Goal: Information Seeking & Learning: Find specific fact

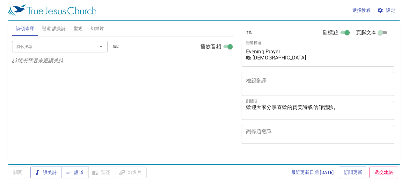
select select "1"
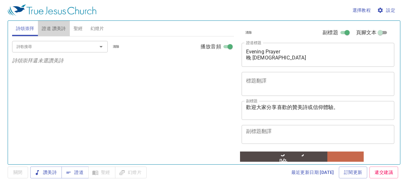
click at [48, 27] on span "證道 讚美詩" at bounding box center [54, 29] width 24 height 8
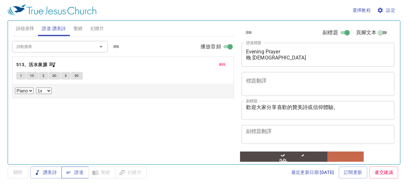
click at [82, 171] on span "證道" at bounding box center [75, 172] width 17 height 8
click at [38, 63] on b "513、活水泉源" at bounding box center [31, 65] width 31 height 8
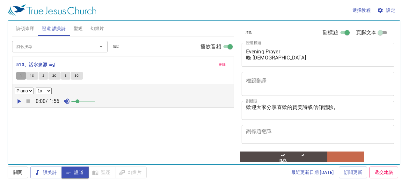
click at [20, 76] on span "1" at bounding box center [21, 76] width 2 height 6
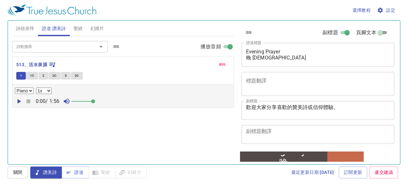
drag, startPoint x: 77, startPoint y: 99, endPoint x: 97, endPoint y: 100, distance: 20.4
click at [95, 100] on span at bounding box center [93, 101] width 4 height 4
click at [19, 100] on icon "button" at bounding box center [20, 101] width 4 height 4
click at [29, 100] on icon "button" at bounding box center [28, 101] width 4 height 4
drag, startPoint x: 99, startPoint y: 48, endPoint x: 80, endPoint y: 43, distance: 19.7
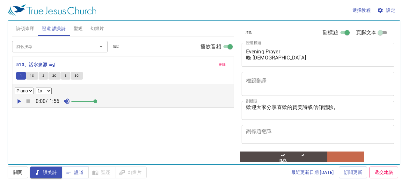
click at [80, 44] on div "詩歌搜尋" at bounding box center [60, 46] width 96 height 11
click at [78, 30] on span "聖經" at bounding box center [78, 29] width 9 height 8
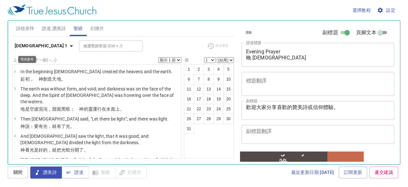
click at [68, 47] on icon "button" at bounding box center [72, 46] width 8 height 8
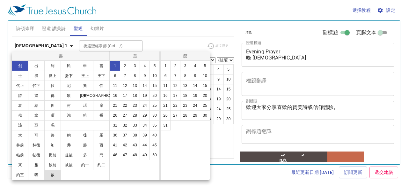
click at [55, 173] on button "啟" at bounding box center [52, 174] width 17 height 10
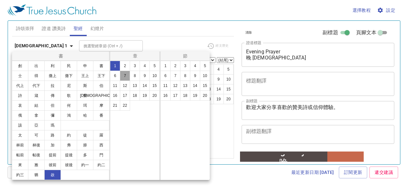
click at [125, 74] on button "7" at bounding box center [125, 76] width 10 height 10
click at [178, 96] on button "17" at bounding box center [175, 95] width 10 height 10
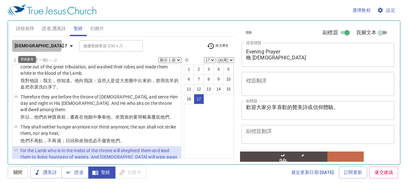
click at [70, 45] on icon "button" at bounding box center [71, 46] width 3 height 2
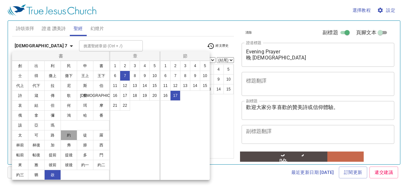
click at [70, 135] on button "約" at bounding box center [69, 135] width 17 height 10
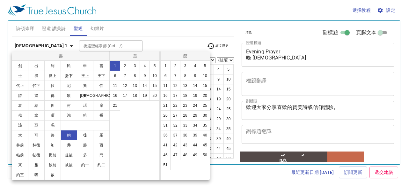
scroll to position [0, 0]
click at [143, 64] on button "4" at bounding box center [145, 66] width 10 height 10
click at [184, 85] on button "13" at bounding box center [185, 85] width 10 height 10
select select "13"
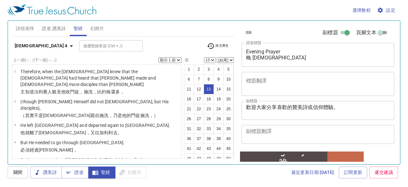
scroll to position [257, 0]
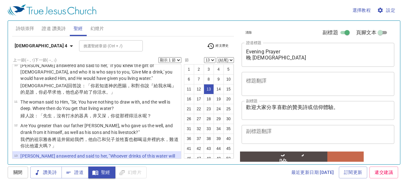
click at [178, 61] on select "顯示 1 節 顯示 2 節 顯示 3 節 顯示 4 節 顯示 5 節" at bounding box center [170, 60] width 23 height 6
click at [159, 57] on select "顯示 1 節 顯示 2 節 顯示 3 節 顯示 4 節 顯示 5 節" at bounding box center [170, 60] width 23 height 6
click at [225, 44] on span "經文歷史" at bounding box center [218, 46] width 22 height 8
click at [40, 46] on div at bounding box center [204, 93] width 408 height 187
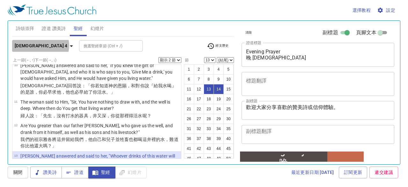
click at [70, 45] on icon "button" at bounding box center [71, 46] width 3 height 2
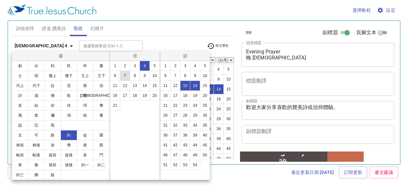
click at [125, 75] on button "7" at bounding box center [125, 76] width 10 height 10
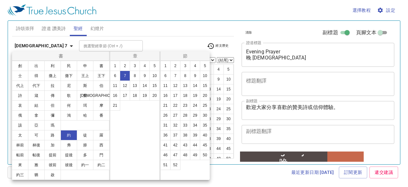
select select "1"
click at [176, 133] on button "37" at bounding box center [175, 135] width 10 height 10
select select "37"
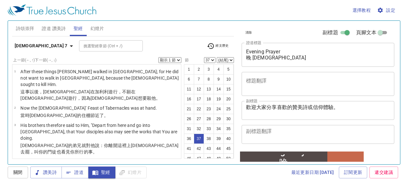
scroll to position [859, 0]
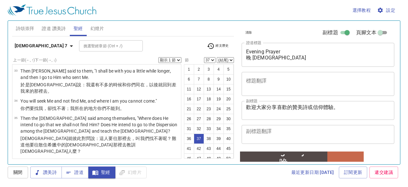
click at [176, 60] on select "顯示 1 節 顯示 2 節 顯示 3 節 顯示 4 節 顯示 5 節" at bounding box center [170, 60] width 23 height 6
click at [159, 57] on select "顯示 1 節 顯示 2 節 顯示 3 節 顯示 4 節 顯示 5 節" at bounding box center [170, 60] width 23 height 6
click at [70, 45] on icon "button" at bounding box center [71, 46] width 3 height 2
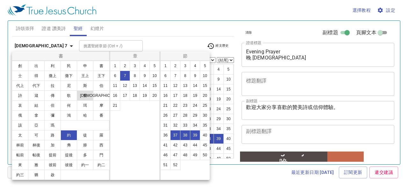
click at [84, 95] on button "賽" at bounding box center [85, 95] width 17 height 10
select select "1"
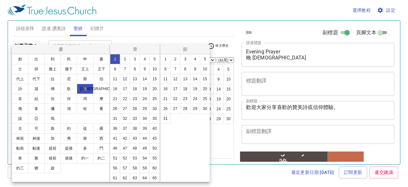
scroll to position [0, 0]
click at [130, 80] on button "12" at bounding box center [125, 79] width 10 height 10
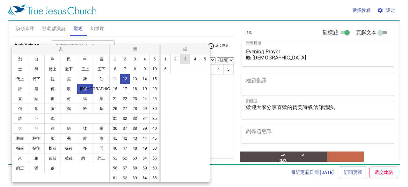
click at [184, 58] on button "3" at bounding box center [185, 59] width 10 height 10
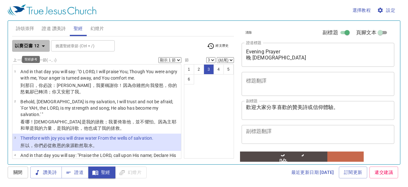
click at [41, 45] on icon "button" at bounding box center [44, 46] width 8 height 8
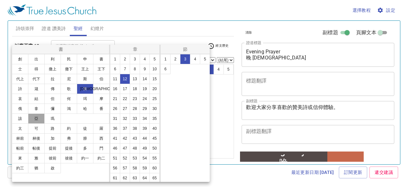
click at [39, 118] on button "亞" at bounding box center [36, 118] width 17 height 10
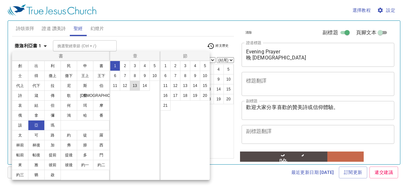
click at [135, 83] on button "13" at bounding box center [135, 85] width 10 height 10
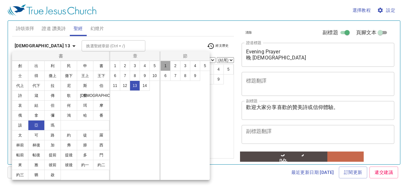
click at [165, 64] on button "1" at bounding box center [165, 66] width 10 height 10
select select "1"
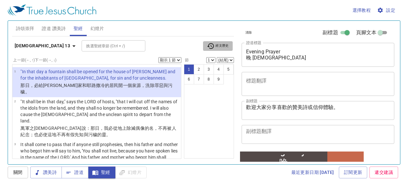
click at [226, 47] on span "經文歷史" at bounding box center [218, 46] width 22 height 8
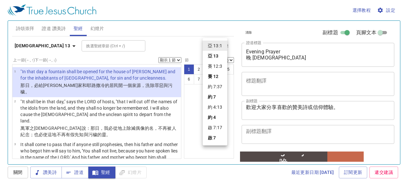
click at [196, 24] on div at bounding box center [204, 93] width 408 height 187
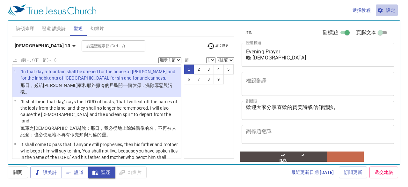
click at [392, 8] on span "設定" at bounding box center [387, 10] width 17 height 8
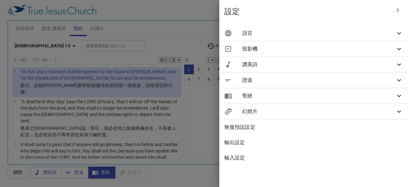
click at [398, 33] on icon at bounding box center [400, 33] width 4 height 2
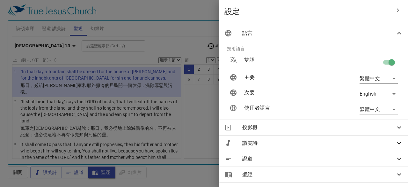
click at [387, 60] on input "checkbox" at bounding box center [392, 63] width 36 height 12
checkbox input "false"
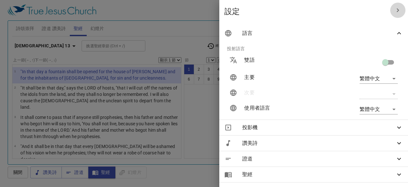
click at [394, 10] on icon "button" at bounding box center [398, 10] width 8 height 8
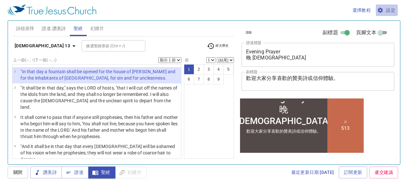
click at [391, 10] on span "設定" at bounding box center [387, 10] width 17 height 8
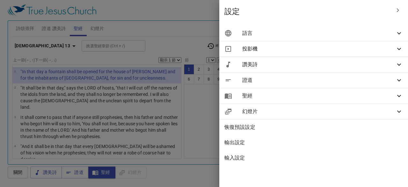
click at [396, 32] on icon at bounding box center [400, 33] width 8 height 8
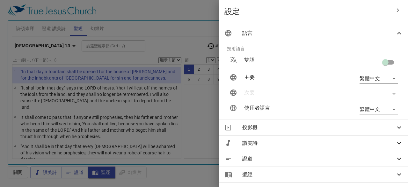
click at [380, 63] on input "checkbox" at bounding box center [386, 63] width 36 height 12
checkbox input "true"
type input "en"
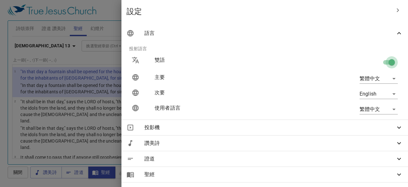
click at [387, 62] on input "checkbox" at bounding box center [392, 63] width 36 height 12
checkbox input "false"
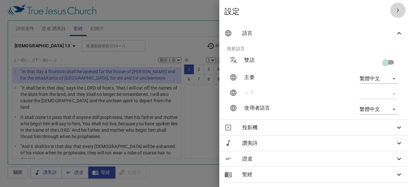
click at [394, 9] on icon "button" at bounding box center [398, 10] width 8 height 8
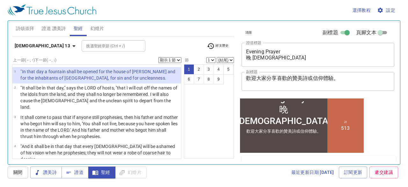
click at [386, 8] on span "設定" at bounding box center [387, 10] width 17 height 8
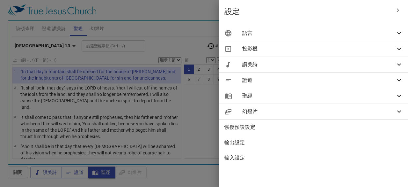
click at [399, 33] on icon at bounding box center [400, 33] width 8 height 8
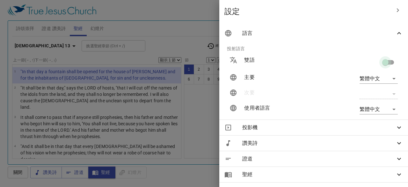
click at [380, 64] on input "checkbox" at bounding box center [386, 63] width 36 height 12
checkbox input "true"
type input "en"
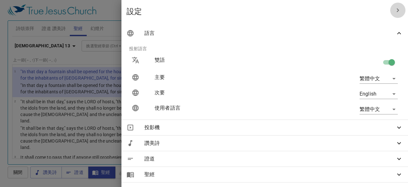
click at [394, 8] on icon "button" at bounding box center [398, 10] width 8 height 8
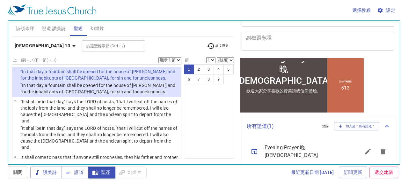
scroll to position [96, 0]
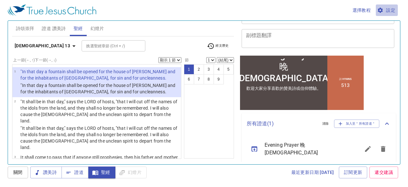
click at [393, 9] on span "設定" at bounding box center [387, 10] width 17 height 8
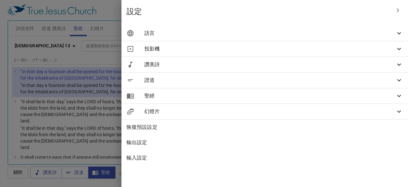
click at [399, 33] on icon at bounding box center [400, 33] width 8 height 8
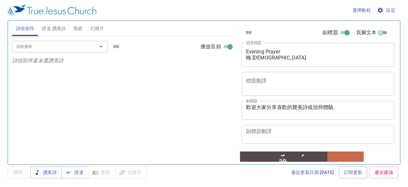
click at [393, 10] on span "設定" at bounding box center [387, 10] width 17 height 8
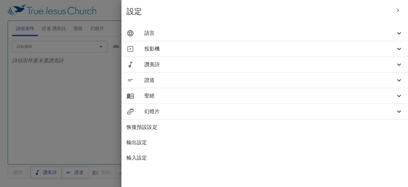
click at [401, 33] on icon at bounding box center [400, 33] width 8 height 8
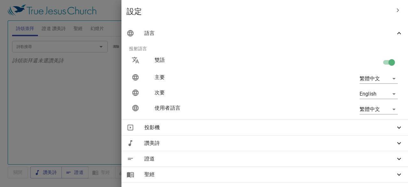
click at [193, 11] on div at bounding box center [204, 93] width 408 height 187
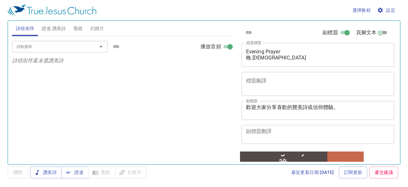
click at [59, 28] on span "證道 讚美詩" at bounding box center [54, 29] width 24 height 8
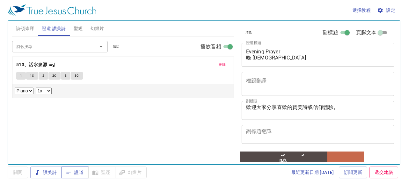
click at [81, 172] on span "證道" at bounding box center [75, 172] width 17 height 8
click at [34, 65] on b "513、活水泉源" at bounding box center [31, 65] width 31 height 8
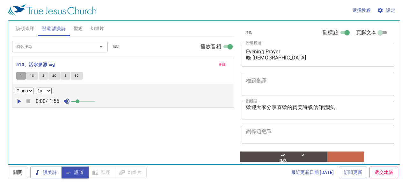
click at [19, 75] on button "1" at bounding box center [21, 76] width 10 height 8
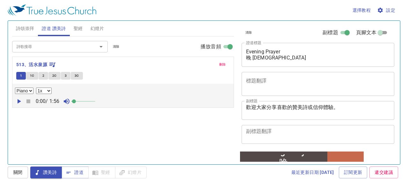
drag, startPoint x: 78, startPoint y: 100, endPoint x: 75, endPoint y: 100, distance: 3.2
click at [75, 100] on span at bounding box center [74, 101] width 4 height 4
click at [19, 100] on icon "button" at bounding box center [20, 101] width 4 height 4
click at [21, 74] on span "1" at bounding box center [21, 76] width 2 height 6
click at [28, 98] on icon "button" at bounding box center [29, 101] width 8 height 8
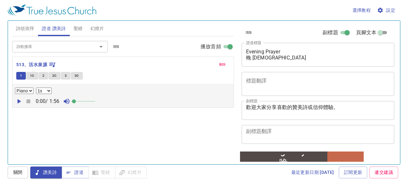
click at [79, 28] on span "聖經" at bounding box center [78, 29] width 9 height 8
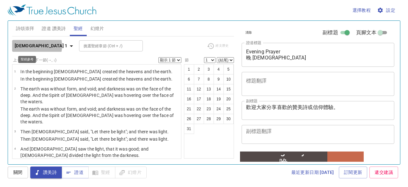
click at [70, 46] on icon "button" at bounding box center [71, 46] width 3 height 2
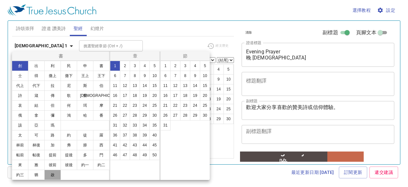
click at [52, 175] on button "啟" at bounding box center [52, 174] width 17 height 10
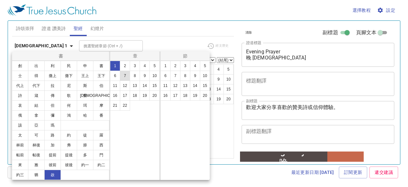
click at [125, 74] on button "7" at bounding box center [125, 76] width 10 height 10
click at [177, 95] on button "17" at bounding box center [175, 95] width 10 height 10
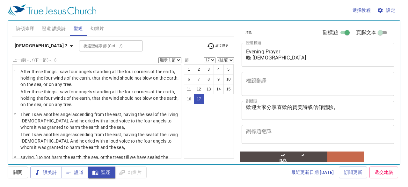
scroll to position [548, 0]
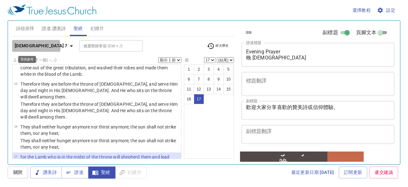
click at [68, 47] on icon "button" at bounding box center [72, 46] width 8 height 8
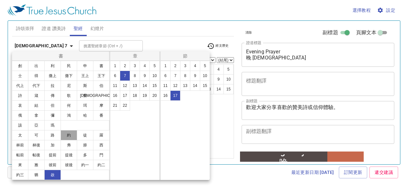
click at [69, 136] on button "約" at bounding box center [69, 135] width 17 height 10
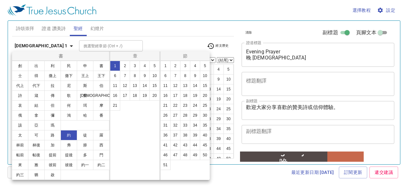
scroll to position [0, 0]
click at [142, 65] on button "4" at bounding box center [145, 66] width 10 height 10
click at [187, 86] on button "13" at bounding box center [185, 85] width 10 height 10
select select "13"
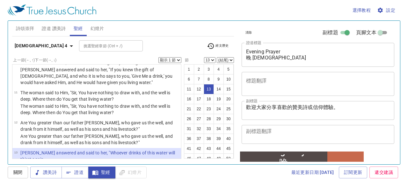
click at [178, 60] on select "顯示 1 節 顯示 2 節 顯示 3 節 顯示 4 節 顯示 5 節" at bounding box center [170, 60] width 23 height 6
select select "2"
click at [159, 57] on select "顯示 1 節 顯示 2 節 顯示 3 節 顯示 4 節 顯示 5 節" at bounding box center [170, 60] width 23 height 6
click at [394, 10] on span "設定" at bounding box center [387, 10] width 17 height 8
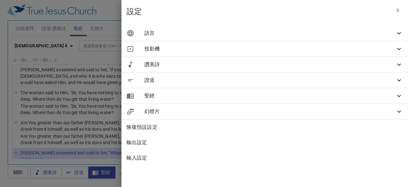
click at [398, 33] on icon at bounding box center [400, 33] width 8 height 8
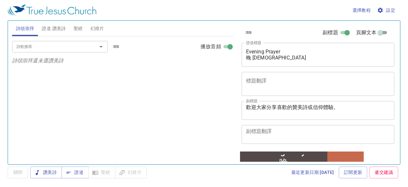
click at [55, 30] on span "證道 讚美詩" at bounding box center [54, 29] width 24 height 8
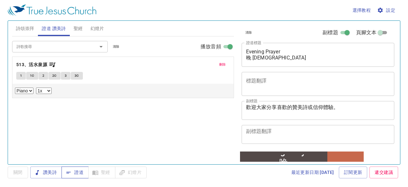
click at [78, 172] on span "證道" at bounding box center [75, 172] width 17 height 8
click at [387, 12] on span "設定" at bounding box center [387, 10] width 17 height 8
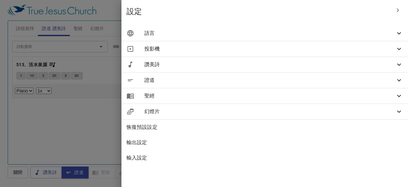
click at [400, 31] on icon at bounding box center [400, 33] width 8 height 8
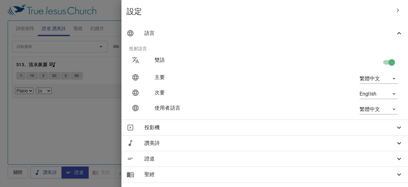
click at [394, 7] on icon "button" at bounding box center [398, 10] width 8 height 8
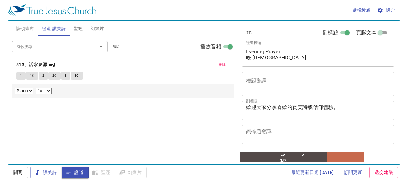
click at [79, 28] on span "聖經" at bounding box center [78, 29] width 9 height 8
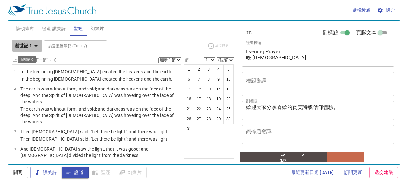
click at [38, 45] on icon "button" at bounding box center [36, 46] width 8 height 8
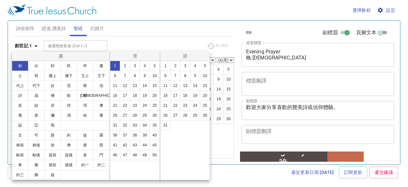
click at [122, 25] on div at bounding box center [204, 93] width 408 height 187
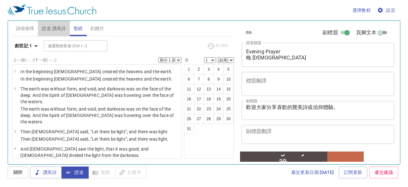
click at [57, 29] on span "證道 讚美詩" at bounding box center [54, 29] width 24 height 8
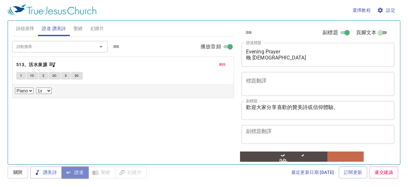
drag, startPoint x: 81, startPoint y: 173, endPoint x: 87, endPoint y: 171, distance: 6.5
click at [82, 173] on span "證道" at bounding box center [75, 172] width 17 height 8
click at [46, 63] on b "513、活水泉源" at bounding box center [31, 65] width 31 height 8
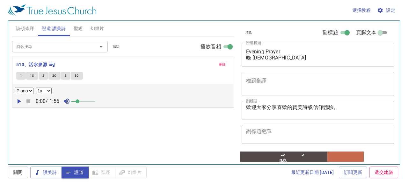
click at [22, 75] on button "1" at bounding box center [21, 76] width 10 height 8
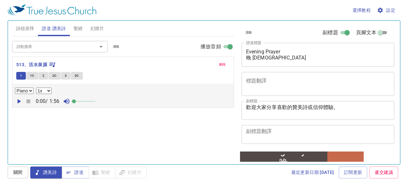
click at [76, 101] on span at bounding box center [74, 101] width 4 height 4
click at [19, 99] on icon "button" at bounding box center [19, 101] width 8 height 8
click at [26, 99] on icon "button" at bounding box center [28, 101] width 4 height 4
click at [78, 28] on span "聖經" at bounding box center [78, 29] width 9 height 8
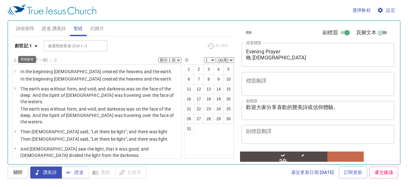
click at [36, 46] on icon "button" at bounding box center [36, 46] width 8 height 8
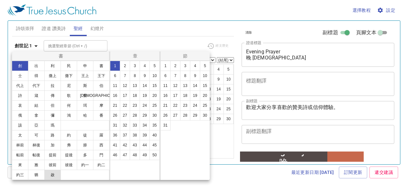
click at [52, 172] on button "啟" at bounding box center [52, 174] width 17 height 10
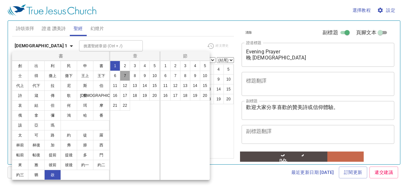
click at [124, 77] on button "7" at bounding box center [125, 76] width 10 height 10
click at [177, 93] on button "17" at bounding box center [175, 95] width 10 height 10
select select "17"
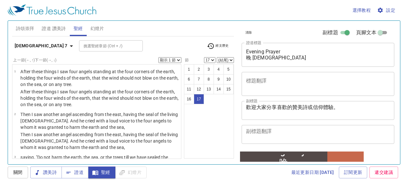
scroll to position [548, 0]
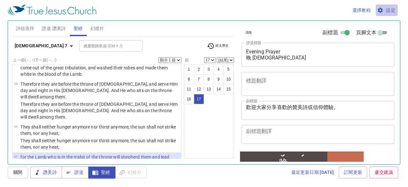
click at [389, 8] on span "設定" at bounding box center [387, 10] width 17 height 8
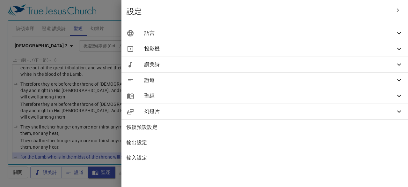
click at [399, 95] on icon at bounding box center [400, 96] width 8 height 8
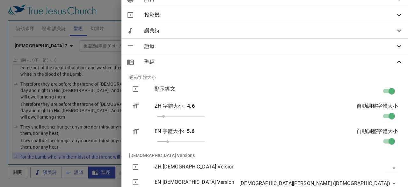
scroll to position [0, 0]
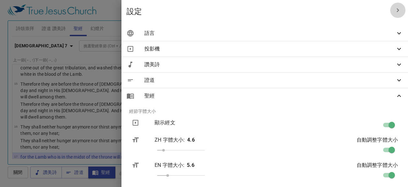
click at [394, 11] on icon "button" at bounding box center [398, 10] width 8 height 8
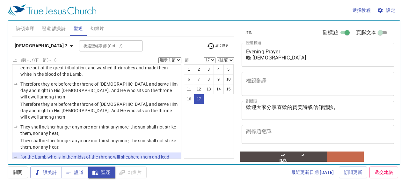
click at [393, 11] on span "設定" at bounding box center [387, 10] width 17 height 8
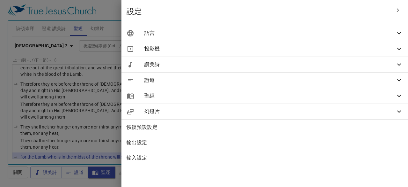
click at [399, 34] on icon at bounding box center [400, 33] width 8 height 8
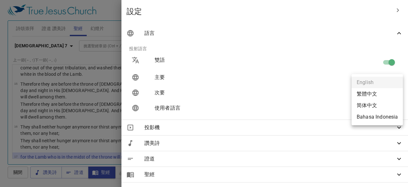
click at [389, 93] on body "選擇教程 設定 詩頌崇拜 證道 讚美詩 聖經 幻燈片 詩歌搜尋 詩歌搜尋 清除 播放音頻 詩頌崇拜還未選讚美詩 詩歌搜尋 詩歌搜尋 清除 播放音頻 刪除 51…" at bounding box center [204, 93] width 408 height 187
click at [375, 95] on li "繁體中文" at bounding box center [377, 93] width 51 height 11
type input "en"
type input "zh"
type input "cuv-t"
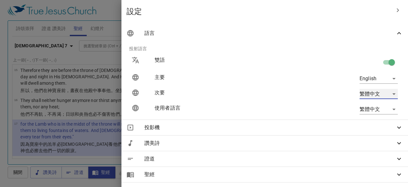
scroll to position [433, 0]
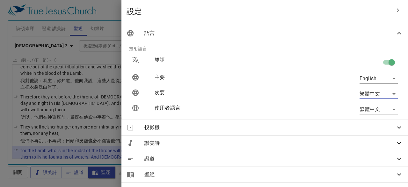
click at [197, 39] on div at bounding box center [204, 93] width 408 height 187
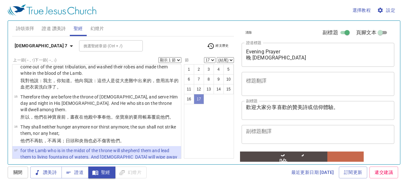
click at [199, 97] on button "17" at bounding box center [199, 99] width 10 height 10
drag, startPoint x: 108, startPoint y: 171, endPoint x: 128, endPoint y: 174, distance: 19.4
click at [0, 0] on span "聖經" at bounding box center [0, 0] width 0 height 0
click at [391, 8] on span "設定" at bounding box center [387, 10] width 17 height 8
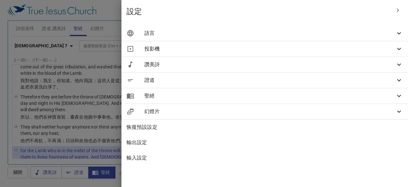
click at [398, 35] on icon at bounding box center [400, 33] width 8 height 8
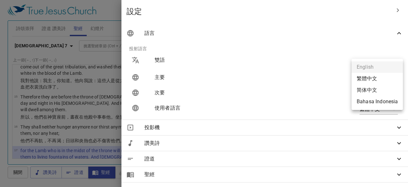
click at [387, 77] on body "選擇教程 設定 詩頌崇拜 證道 讚美詩 聖經 幻燈片 詩歌搜尋 詩歌搜尋 清除 播放音頻 詩頌崇拜還未選讚美詩 詩歌搜尋 詩歌搜尋 清除 播放音頻 刪除 51…" at bounding box center [204, 93] width 408 height 187
click at [384, 78] on li "繁體中文" at bounding box center [377, 78] width 51 height 11
type input "zh"
type input "en"
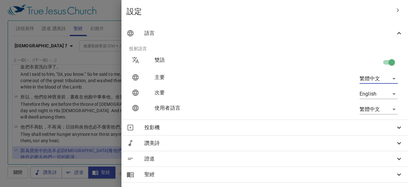
click at [389, 94] on body "選擇教程 設定 詩頌崇拜 證道 讚美詩 聖經 幻燈片 詩歌搜尋 詩歌搜尋 清除 播放音頻 詩頌崇拜還未選讚美詩 詩歌搜尋 詩歌搜尋 清除 播放音頻 刪除 51…" at bounding box center [204, 93] width 408 height 187
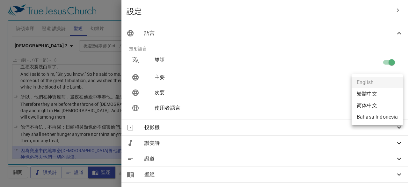
click at [328, 97] on div at bounding box center [204, 93] width 408 height 187
click at [388, 94] on body "選擇教程 設定 詩頌崇拜 證道 讚美詩 聖經 幻燈片 詩歌搜尋 詩歌搜尋 清除 播放音頻 詩頌崇拜還未選讚美詩 詩歌搜尋 詩歌搜尋 清除 播放音頻 刪除 51…" at bounding box center [204, 93] width 408 height 187
click at [331, 90] on div at bounding box center [204, 93] width 408 height 187
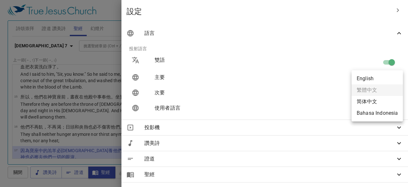
click at [388, 76] on body "選擇教程 設定 詩頌崇拜 證道 讚美詩 聖經 幻燈片 詩歌搜尋 詩歌搜尋 清除 播放音頻 詩頌崇拜還未選讚美詩 詩歌搜尋 詩歌搜尋 清除 播放音頻 刪除 51…" at bounding box center [204, 93] width 408 height 187
click at [375, 89] on ul "English 繁體中文 简体中文 Bahasa Indonesia" at bounding box center [377, 95] width 51 height 51
click at [326, 97] on div at bounding box center [204, 93] width 408 height 187
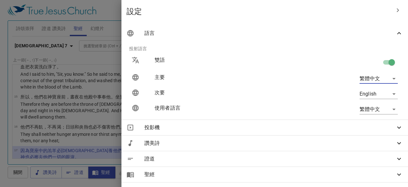
click at [283, 104] on p "使用者語言" at bounding box center [219, 108] width 128 height 8
click at [394, 12] on icon "button" at bounding box center [398, 10] width 8 height 8
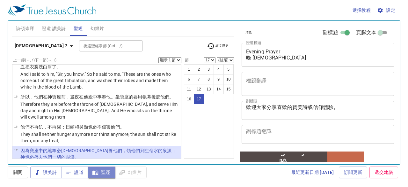
click at [0, 0] on span "聖經" at bounding box center [0, 0] width 0 height 0
click at [82, 171] on span "證道" at bounding box center [75, 172] width 17 height 8
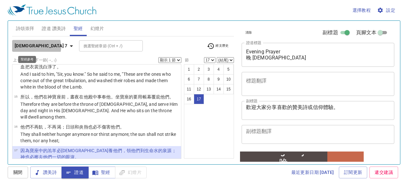
click at [68, 47] on icon "button" at bounding box center [72, 46] width 8 height 8
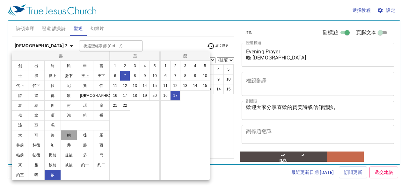
click at [71, 136] on button "約" at bounding box center [69, 135] width 17 height 10
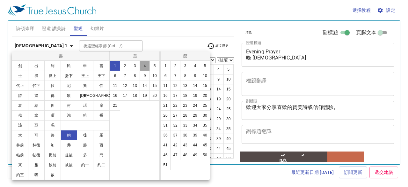
click at [144, 65] on button "4" at bounding box center [145, 66] width 10 height 10
click at [184, 85] on button "13" at bounding box center [185, 85] width 10 height 10
select select "13"
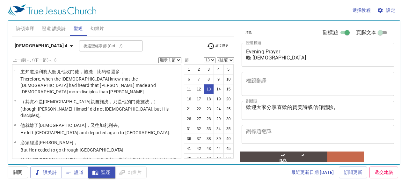
scroll to position [257, 0]
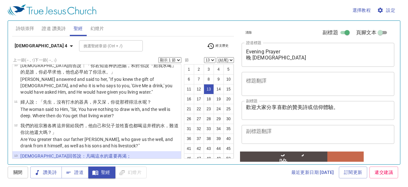
click at [180, 59] on select "顯示 1 節 顯示 2 節 顯示 3 節 顯示 4 節 顯示 5 節" at bounding box center [170, 60] width 23 height 6
click at [159, 57] on select "顯示 1 節 顯示 2 節 顯示 3 節 顯示 4 節 顯示 5 節" at bounding box center [170, 60] width 23 height 6
click at [68, 45] on icon "button" at bounding box center [72, 46] width 8 height 8
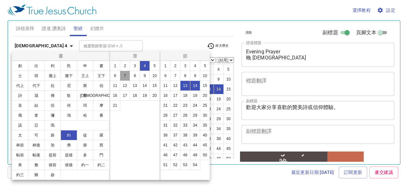
click at [124, 77] on button "7" at bounding box center [125, 76] width 10 height 10
select select "1"
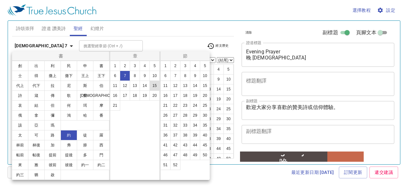
scroll to position [0, 0]
click at [175, 132] on button "37" at bounding box center [175, 135] width 10 height 10
select select "37"
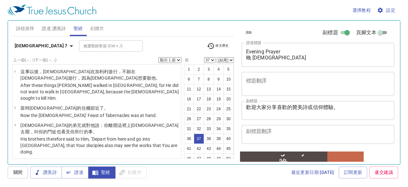
scroll to position [859, 0]
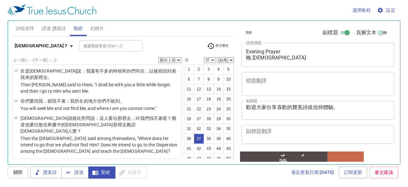
drag, startPoint x: 179, startPoint y: 58, endPoint x: 177, endPoint y: 62, distance: 3.6
click at [179, 58] on select "顯示 1 節 顯示 2 節 顯示 3 節 顯示 4 節 顯示 5 節" at bounding box center [170, 60] width 23 height 6
click at [159, 57] on select "顯示 1 節 顯示 2 節 顯示 3 節 顯示 4 節 顯示 5 節" at bounding box center [170, 60] width 23 height 6
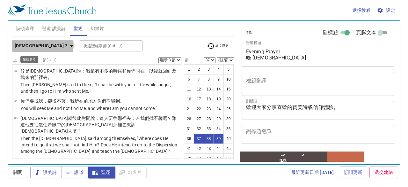
click at [70, 45] on icon "button" at bounding box center [71, 46] width 3 height 2
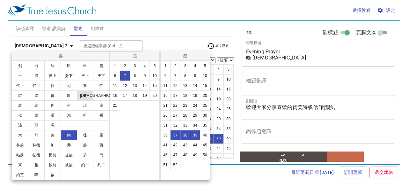
click at [87, 93] on button "賽" at bounding box center [85, 95] width 17 height 10
select select "1"
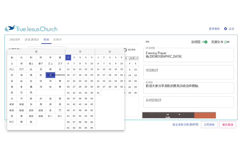
scroll to position [0, 0]
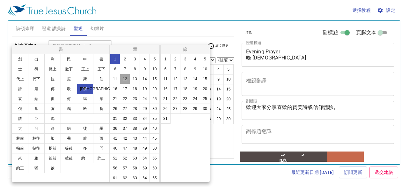
click at [130, 79] on button "12" at bounding box center [125, 79] width 10 height 10
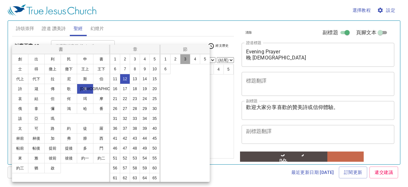
click at [185, 57] on button "3" at bounding box center [185, 59] width 10 height 10
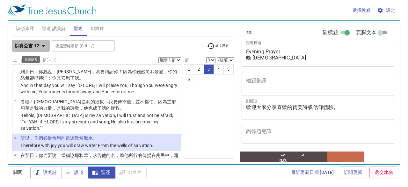
click at [41, 44] on icon "button" at bounding box center [44, 46] width 8 height 8
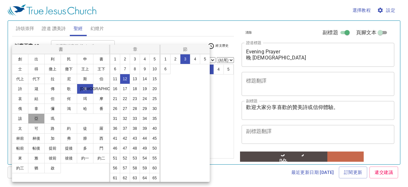
click at [38, 117] on button "亞" at bounding box center [36, 118] width 17 height 10
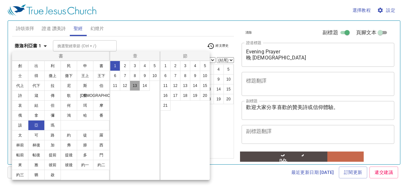
click at [136, 85] on button "13" at bounding box center [135, 85] width 10 height 10
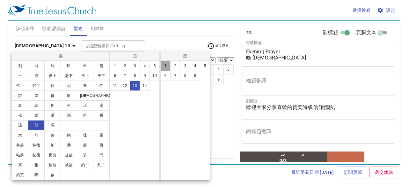
click at [167, 65] on button "1" at bounding box center [165, 66] width 10 height 10
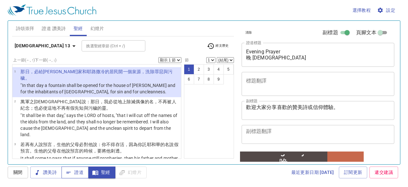
click at [80, 173] on span "證道" at bounding box center [75, 172] width 17 height 8
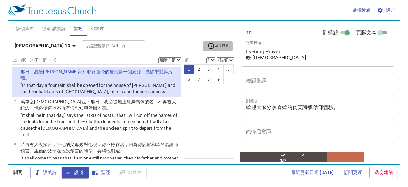
click at [220, 44] on span "經文歷史" at bounding box center [218, 46] width 22 height 8
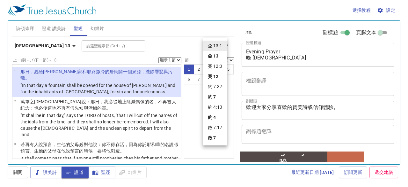
click at [193, 154] on div at bounding box center [204, 93] width 408 height 187
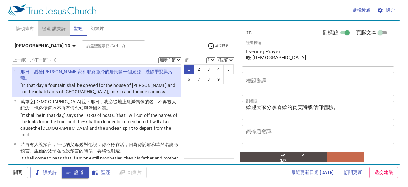
click at [60, 28] on span "證道 讚美詩" at bounding box center [54, 29] width 24 height 8
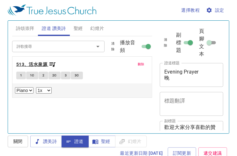
click at [35, 64] on b "513、活水泉源" at bounding box center [31, 65] width 31 height 8
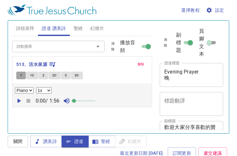
click at [21, 74] on span "1" at bounding box center [21, 76] width 2 height 6
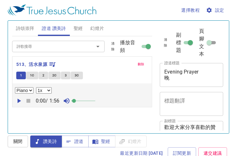
click at [81, 27] on span "聖經" at bounding box center [78, 29] width 9 height 8
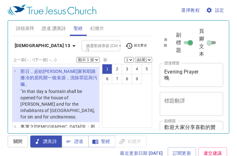
click at [143, 44] on span "經文歷史" at bounding box center [136, 46] width 22 height 8
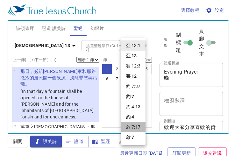
click at [134, 128] on li "啟 7:17" at bounding box center [133, 127] width 25 height 10
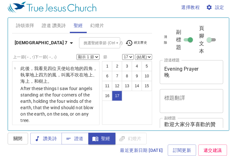
scroll to position [866, 0]
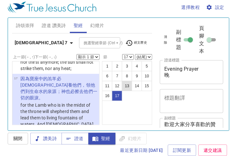
click at [128, 85] on button "13" at bounding box center [127, 86] width 10 height 10
select select "13"
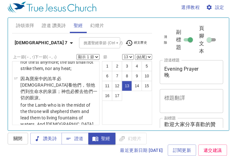
scroll to position [665, 0]
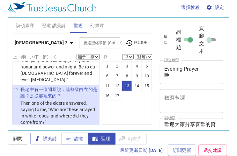
click at [98, 58] on select "顯示 1 節 顯示 2 節 顯示 3 節 顯示 4 節 顯示 5 節" at bounding box center [88, 57] width 23 height 6
click at [77, 54] on select "顯示 1 節 顯示 2 節 顯示 3 節 顯示 4 節 顯示 5 節" at bounding box center [88, 57] width 23 height 6
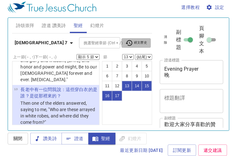
click at [135, 42] on span "經文歷史" at bounding box center [136, 43] width 22 height 8
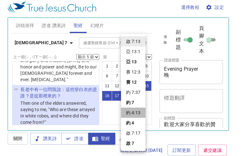
click at [139, 113] on li "約 4:13" at bounding box center [133, 113] width 25 height 10
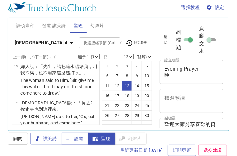
scroll to position [479, 0]
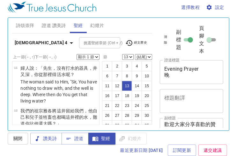
click at [96, 56] on select "顯示 1 節 顯示 2 節 顯示 3 節 顯示 4 節 顯示 5 節" at bounding box center [88, 57] width 23 height 6
click at [77, 54] on select "顯示 1 節 顯示 2 節 顯示 3 節 顯示 4 節 顯示 5 節" at bounding box center [88, 57] width 23 height 6
click at [137, 44] on span "經文歷史" at bounding box center [136, 43] width 22 height 8
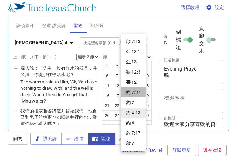
click at [137, 93] on li "約 7:37" at bounding box center [133, 92] width 25 height 10
select select "1"
select select "37"
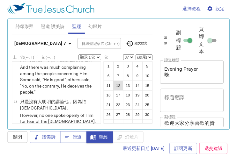
scroll to position [1509, 0]
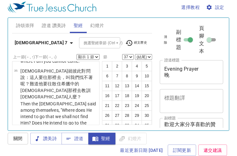
click at [96, 57] on select "顯示 1 節 顯示 2 節 顯示 3 節 顯示 4 節 顯示 5 節" at bounding box center [88, 57] width 23 height 6
click at [77, 54] on select "顯示 1 節 顯示 2 節 顯示 3 節 顯示 4 節 顯示 5 節" at bounding box center [88, 57] width 23 height 6
click at [140, 43] on span "經文歷史" at bounding box center [136, 43] width 22 height 8
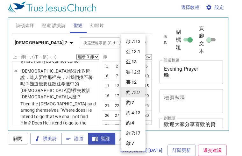
click at [138, 73] on li "賽 12:3" at bounding box center [133, 72] width 25 height 10
select select "1"
select select "3"
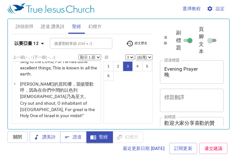
scroll to position [96, 0]
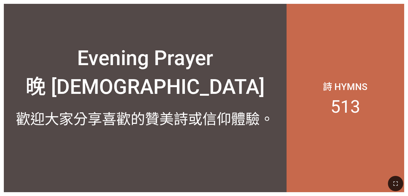
click at [205, 155] on div at bounding box center [145, 162] width 283 height 60
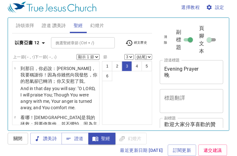
scroll to position [96, 0]
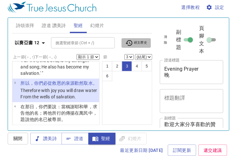
click at [137, 42] on span "經文歷史" at bounding box center [136, 43] width 22 height 8
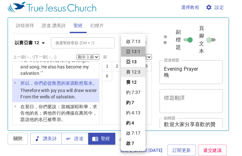
click at [0, 0] on li "亞 13:1" at bounding box center [0, 0] width 0 height 0
select select "1"
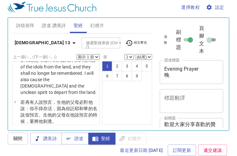
scroll to position [0, 0]
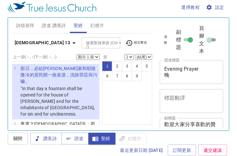
click at [54, 24] on span "證道 讚美詩" at bounding box center [54, 26] width 24 height 8
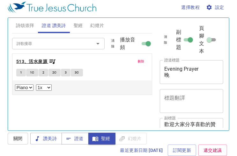
click at [44, 62] on b "513、活水泉源" at bounding box center [31, 62] width 31 height 8
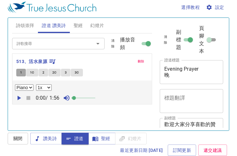
click at [21, 71] on span "1" at bounding box center [21, 73] width 2 height 6
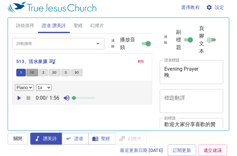
click at [35, 72] on button "1C" at bounding box center [32, 73] width 12 height 8
click at [45, 71] on button "2" at bounding box center [44, 73] width 10 height 8
click at [54, 71] on span "2C" at bounding box center [54, 73] width 4 height 6
click at [66, 72] on button "3" at bounding box center [66, 73] width 10 height 8
click at [78, 73] on button "3C" at bounding box center [77, 73] width 12 height 8
